Goal: Information Seeking & Learning: Learn about a topic

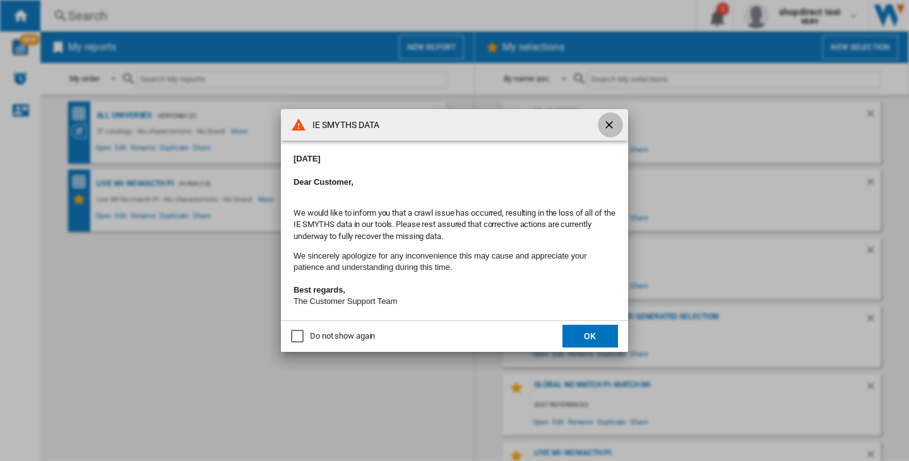
click at [611, 121] on ng-md-icon "getI18NText('BUTTONS.CLOSE_DIALOG')" at bounding box center [610, 126] width 15 height 15
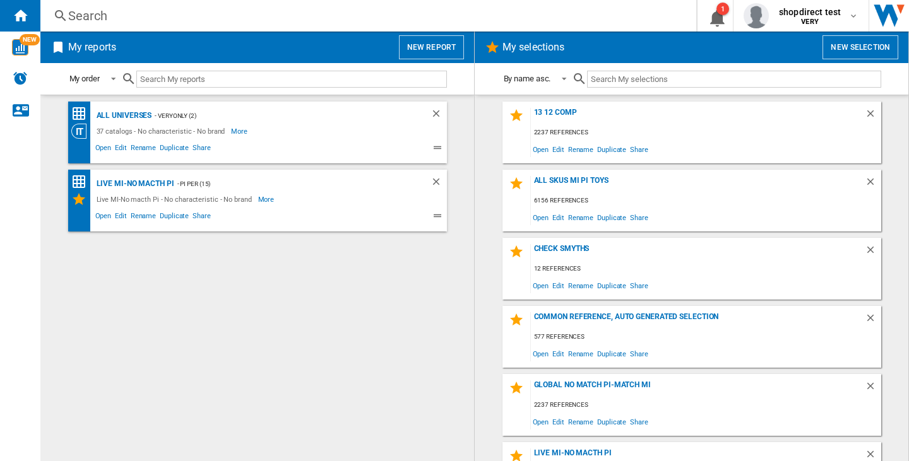
click at [85, 11] on div "Search" at bounding box center [365, 16] width 595 height 18
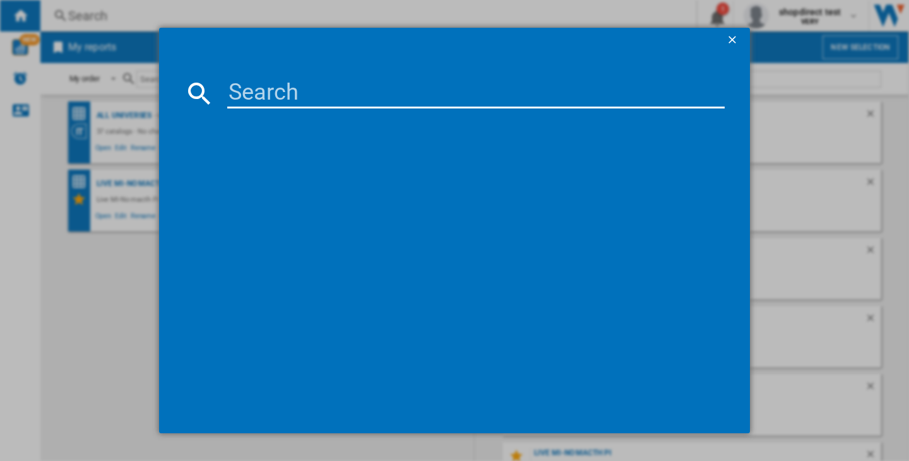
click at [277, 97] on input at bounding box center [475, 93] width 497 height 30
paste input "LEAPFROG SCOOP AND LEARN ICE CREAM CART"
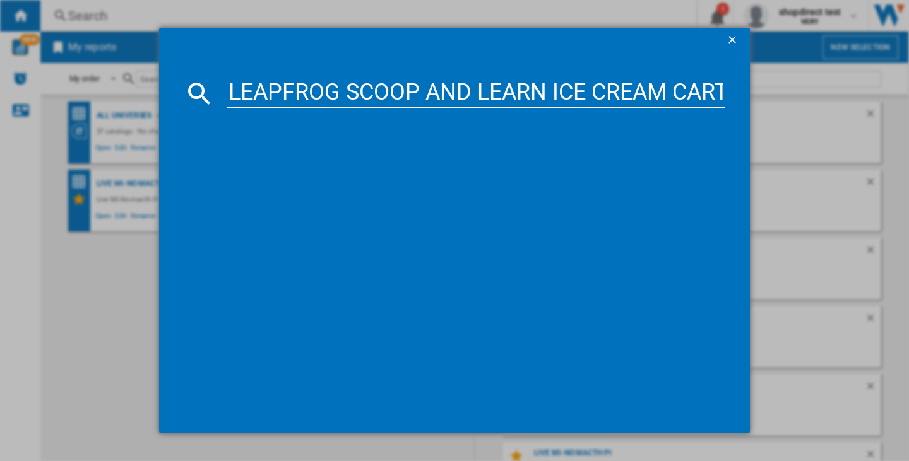
scroll to position [0, 13]
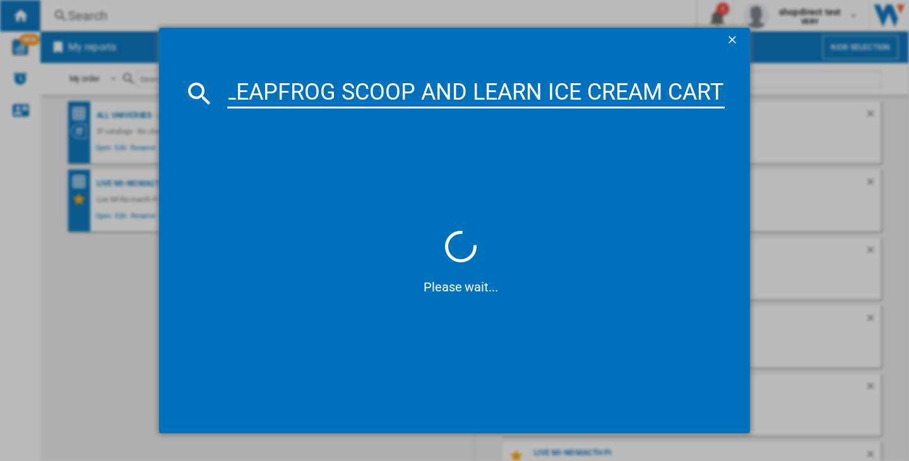
type input "LEAPFROG SCOOP AND LEARN ICE CREAM CART"
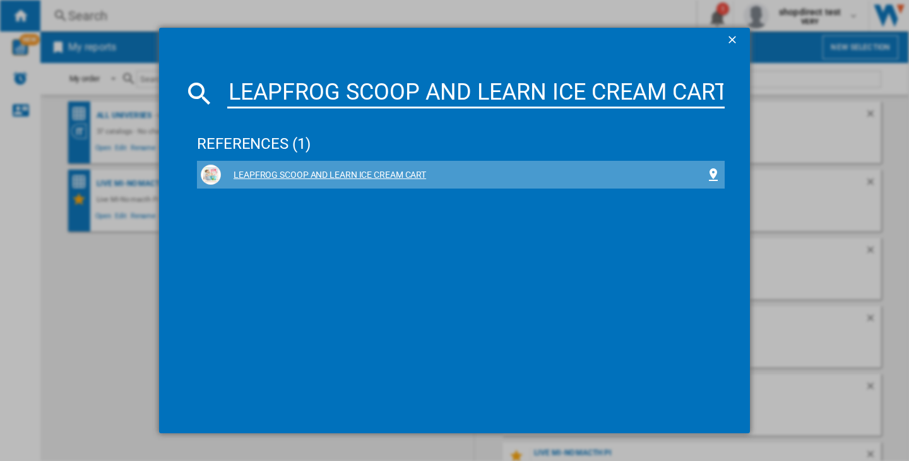
click at [348, 167] on div "LEAPFROG SCOOP AND LEARN ICE CREAM CART" at bounding box center [461, 175] width 520 height 20
click at [358, 172] on div "LEAPFROG SCOOP AND LEARN ICE CREAM CART" at bounding box center [463, 175] width 485 height 13
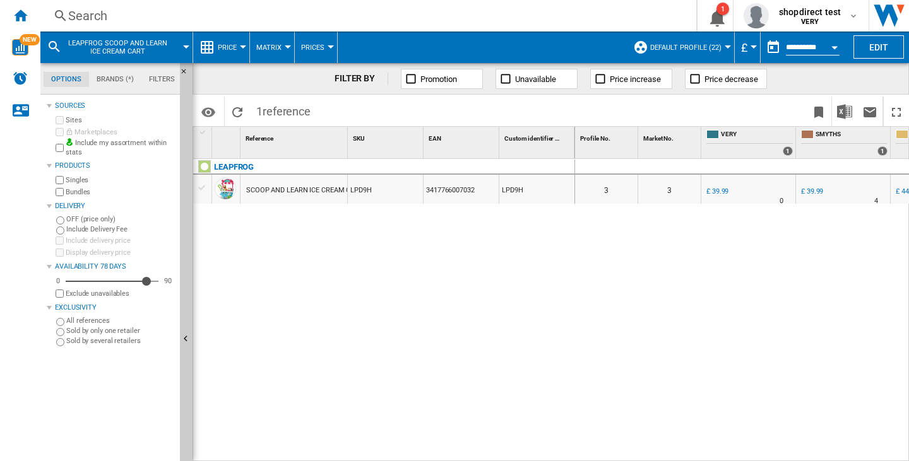
scroll to position [0, 76]
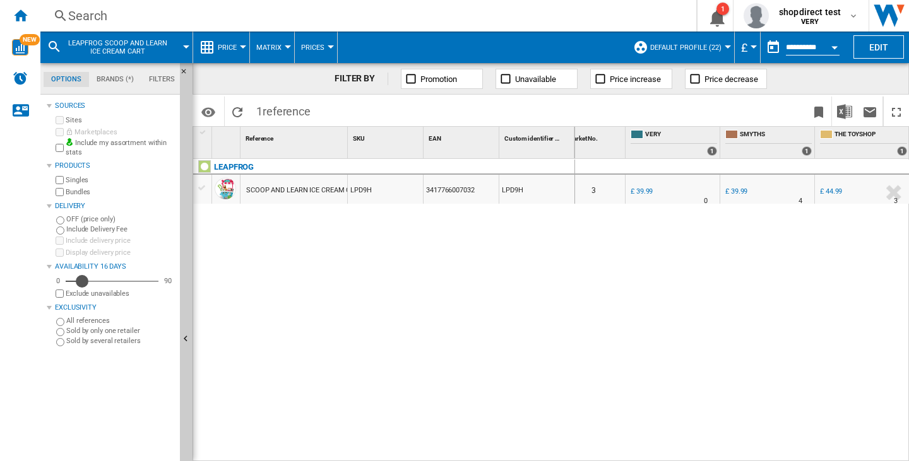
drag, startPoint x: 145, startPoint y: 280, endPoint x: 83, endPoint y: 280, distance: 62.5
click at [83, 280] on div "Availability" at bounding box center [82, 281] width 13 height 13
click at [100, 24] on div "Search" at bounding box center [365, 16] width 595 height 18
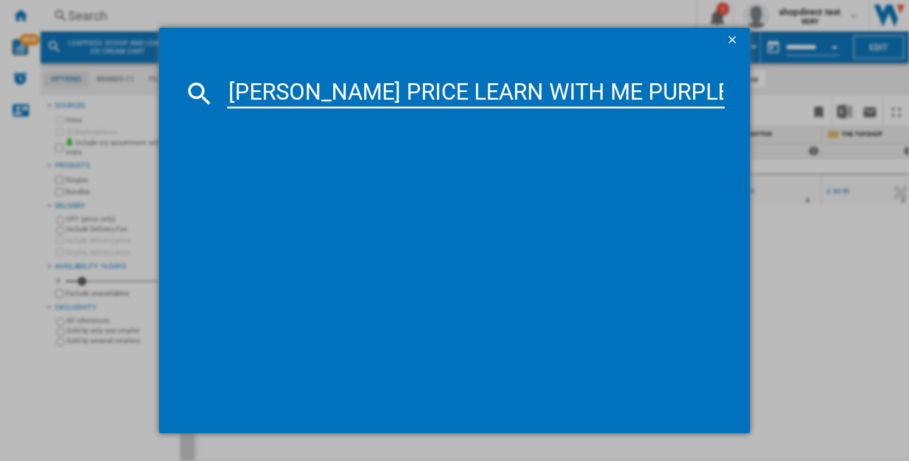
scroll to position [0, 16]
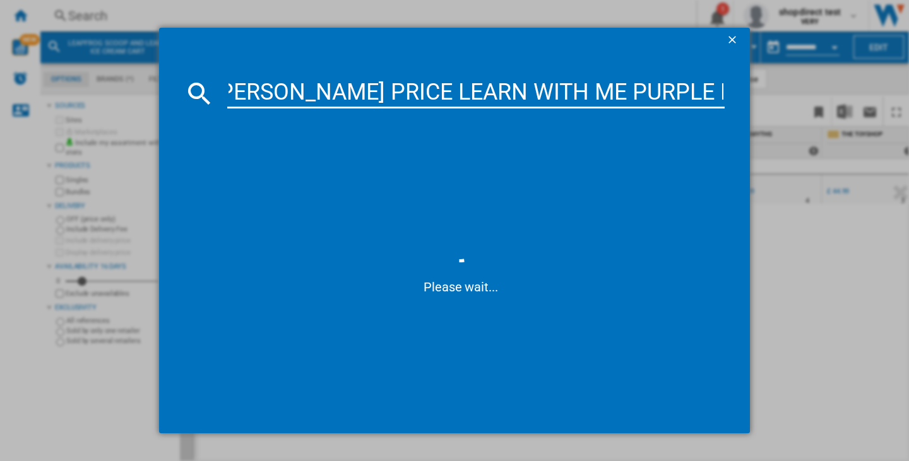
type input "[PERSON_NAME] PRICE LEARN WITH ME PURPLE MONKEY"
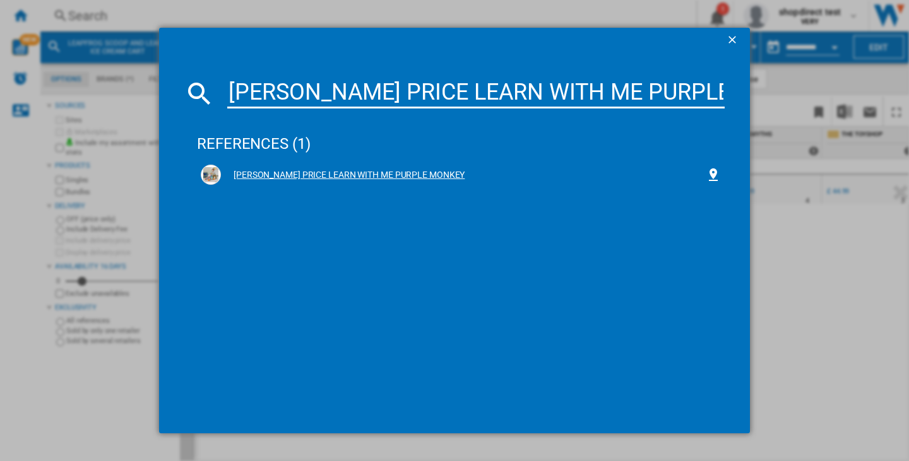
click at [347, 171] on div "[PERSON_NAME] PRICE LEARN WITH ME PURPLE MONKEY" at bounding box center [463, 175] width 485 height 13
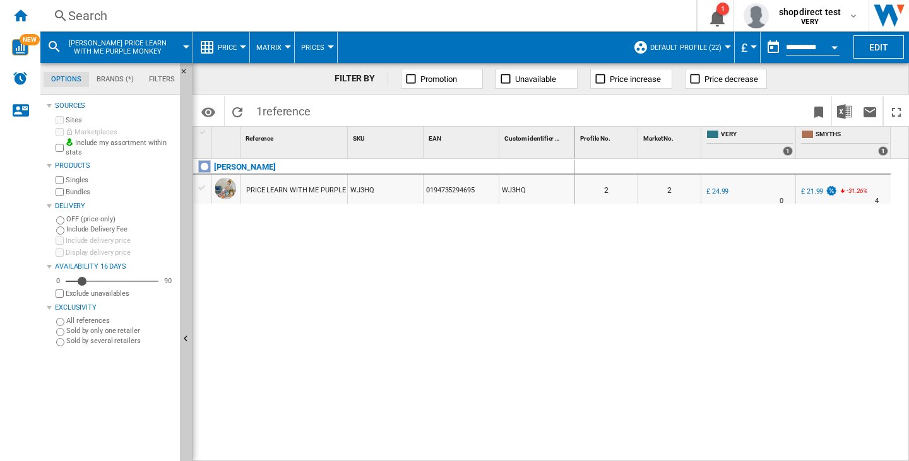
click at [557, 333] on div "[PERSON_NAME] [PERSON_NAME] LEARN WITH ME PURPLE MONKEY WJ3HQ 0194735294695 WJ3…" at bounding box center [384, 307] width 382 height 296
